Goal: Information Seeking & Learning: Find specific fact

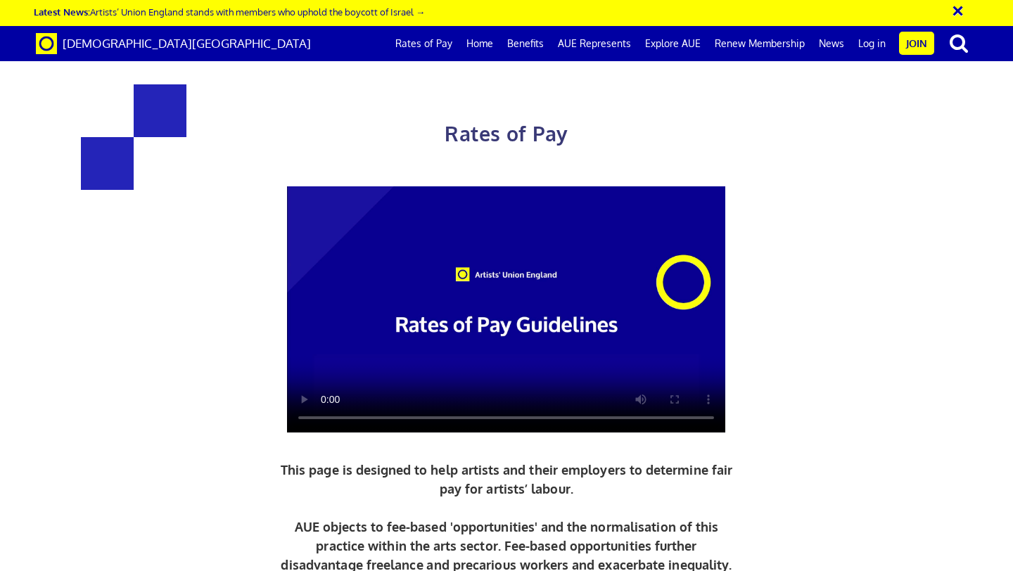
scroll to position [647, 0]
drag, startPoint x: 614, startPoint y: 146, endPoint x: 737, endPoint y: 154, distance: 123.4
copy span "£156.38 per ½ day"
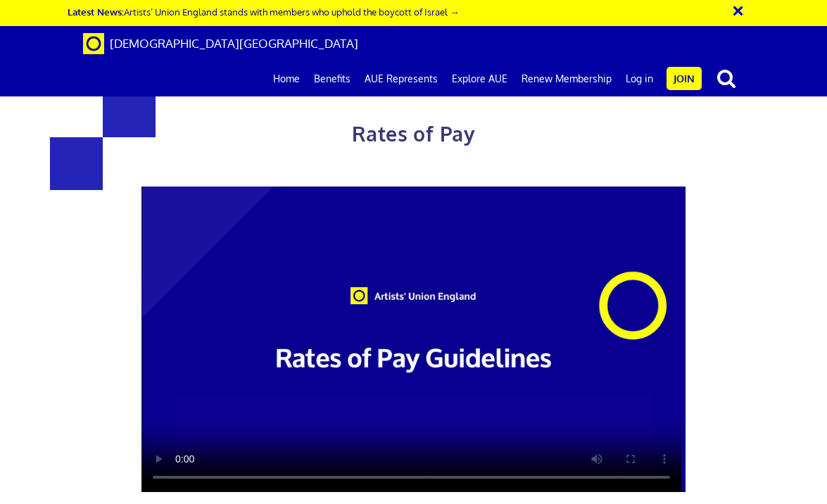
scroll to position [695, 0]
drag, startPoint x: 473, startPoint y: 293, endPoint x: 566, endPoint y: 307, distance: 93.9
copy h3 "£387.21"
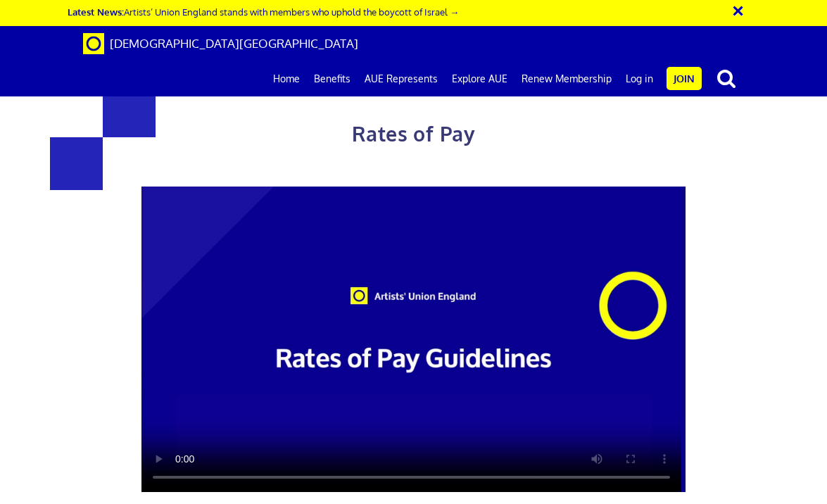
drag, startPoint x: 469, startPoint y: 302, endPoint x: 638, endPoint y: 313, distance: 169.9
drag, startPoint x: 471, startPoint y: 298, endPoint x: 568, endPoint y: 309, distance: 97.0
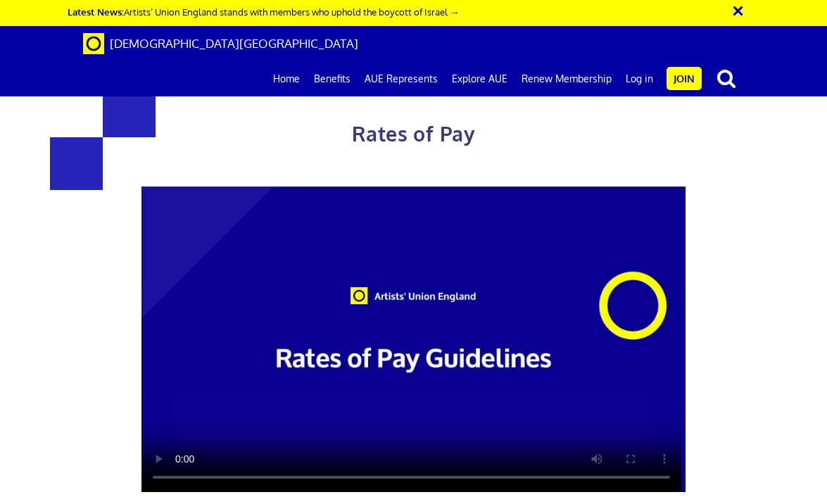
copy h3 "£387.21"
